Goal: Find specific page/section: Find specific page/section

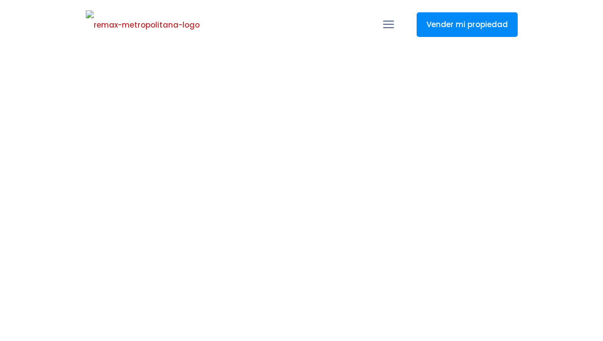
select select
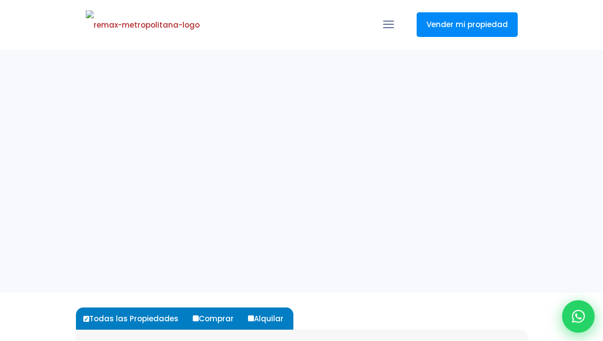
click at [578, 313] on icon at bounding box center [578, 316] width 13 height 13
click at [574, 320] on icon at bounding box center [578, 316] width 13 height 13
